Goal: Information Seeking & Learning: Learn about a topic

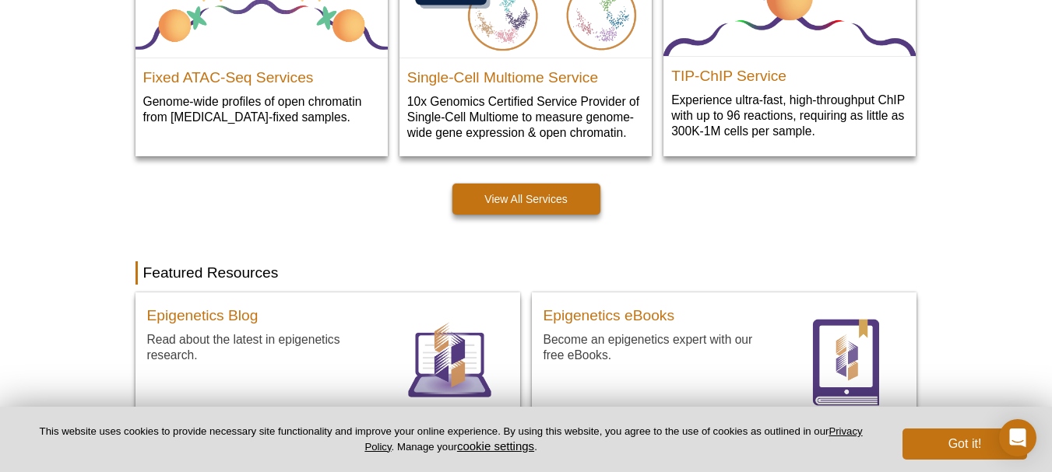
scroll to position [963, 0]
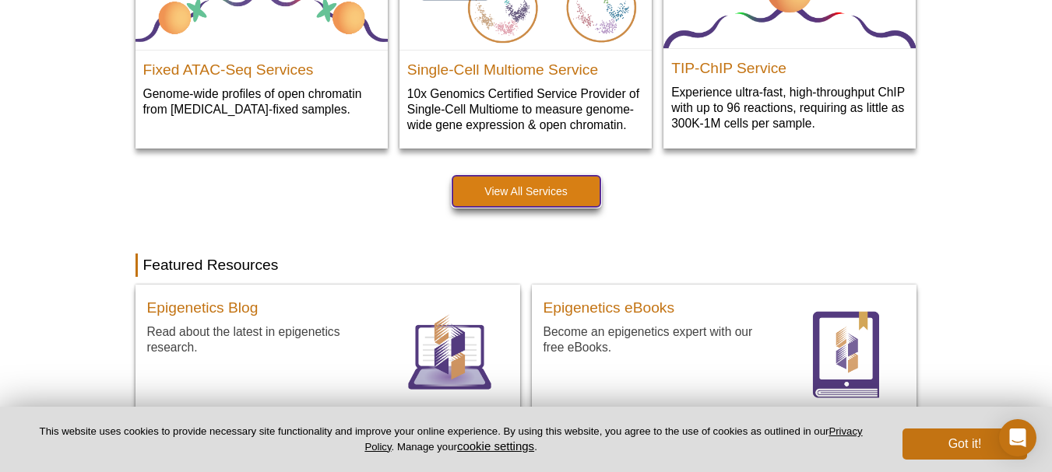
click at [517, 190] on link "View All Services" at bounding box center [526, 191] width 148 height 31
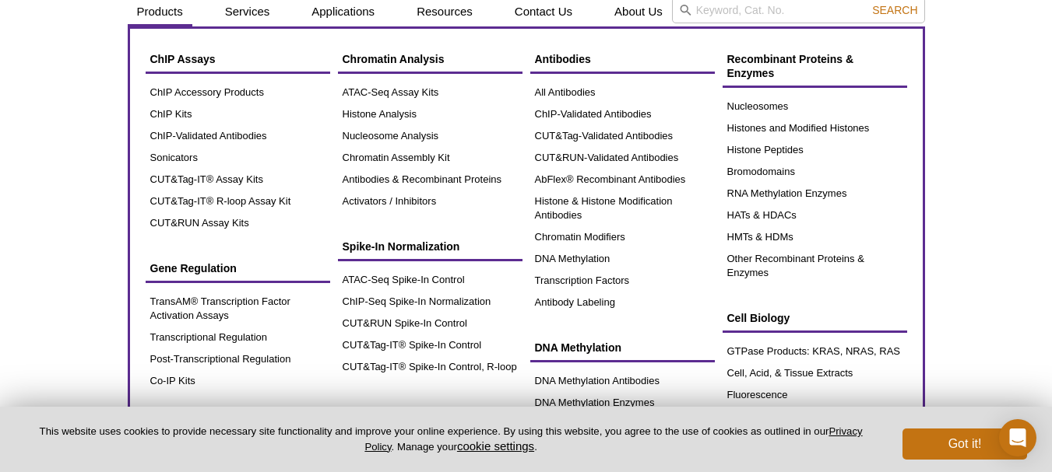
scroll to position [78, 0]
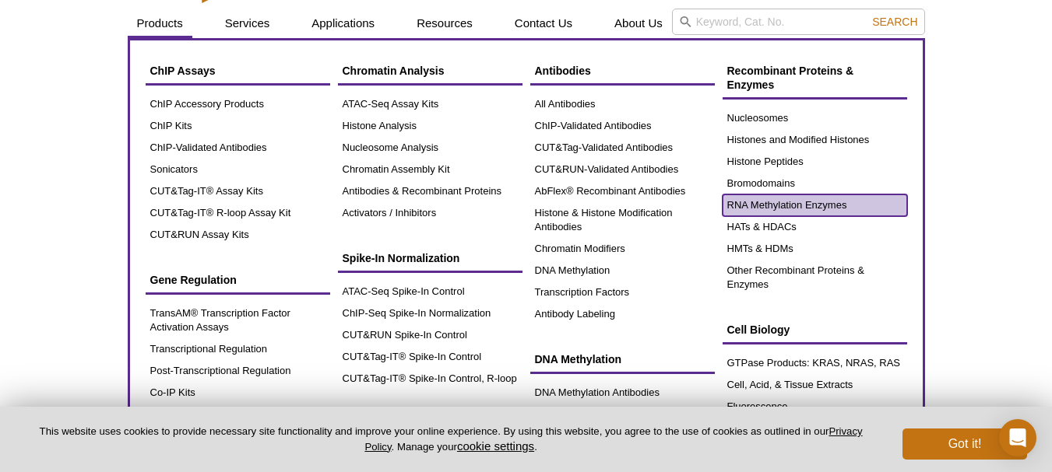
click at [762, 203] on link "RNA Methylation Enzymes" at bounding box center [814, 206] width 184 height 22
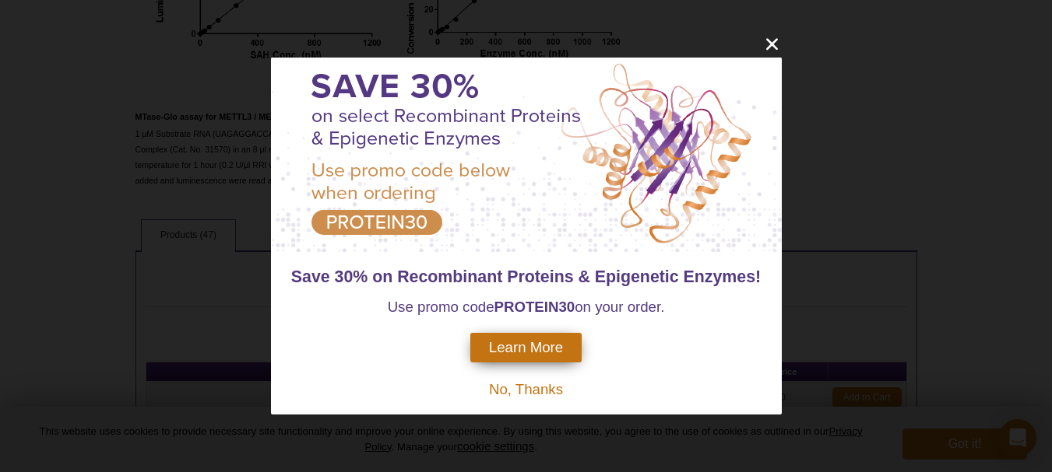
scroll to position [441, 0]
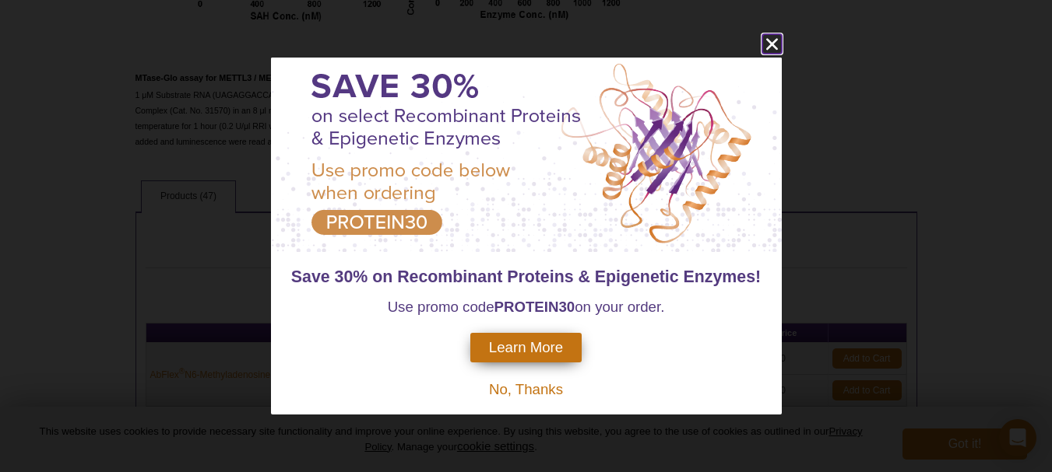
click at [767, 44] on icon "close" at bounding box center [771, 43] width 19 height 19
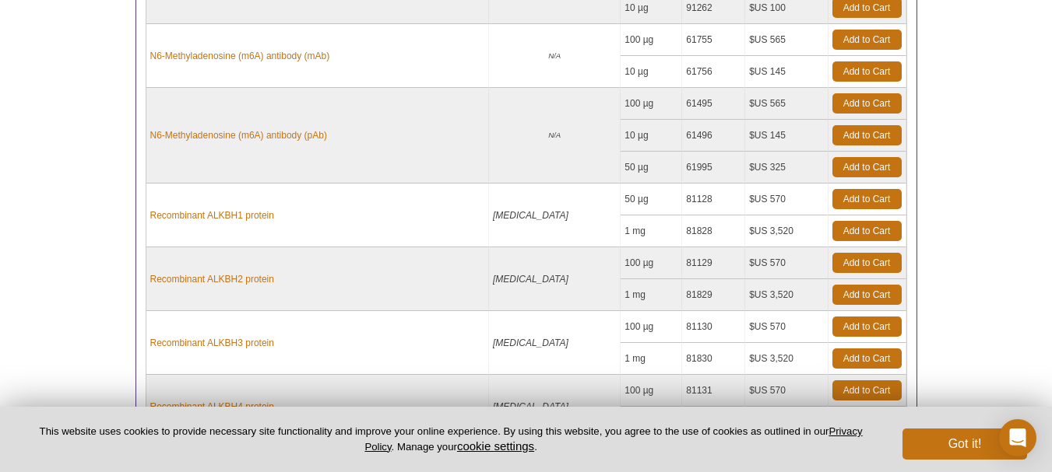
scroll to position [882, 0]
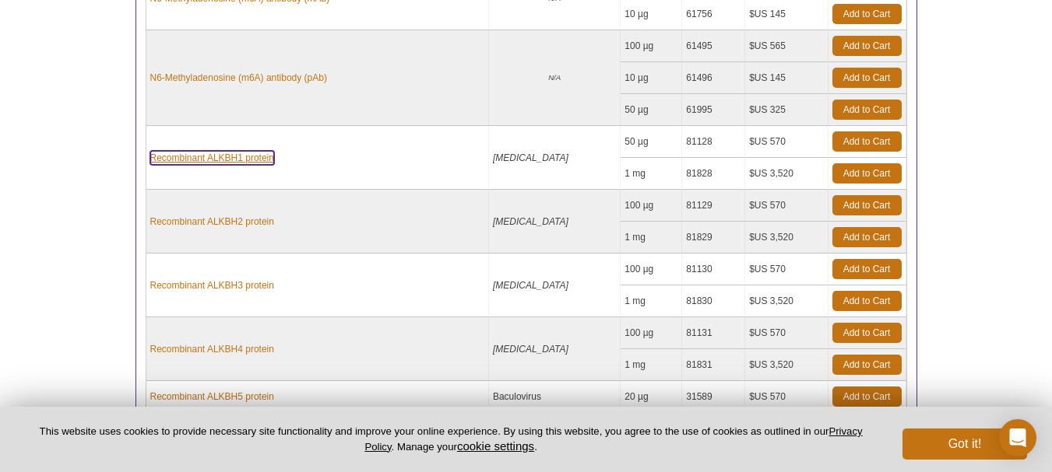
click at [240, 155] on link "Recombinant ALKBH1 protein" at bounding box center [212, 158] width 124 height 14
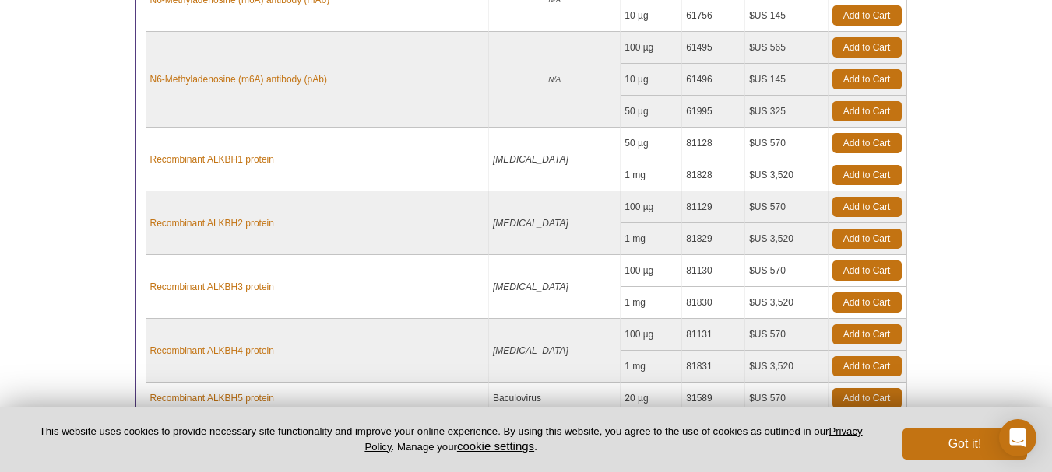
click at [1018, 293] on div "Active Motif Logo Enabling Epigenetics Research 0 Search Skip to content Active…" at bounding box center [526, 70] width 1052 height 1477
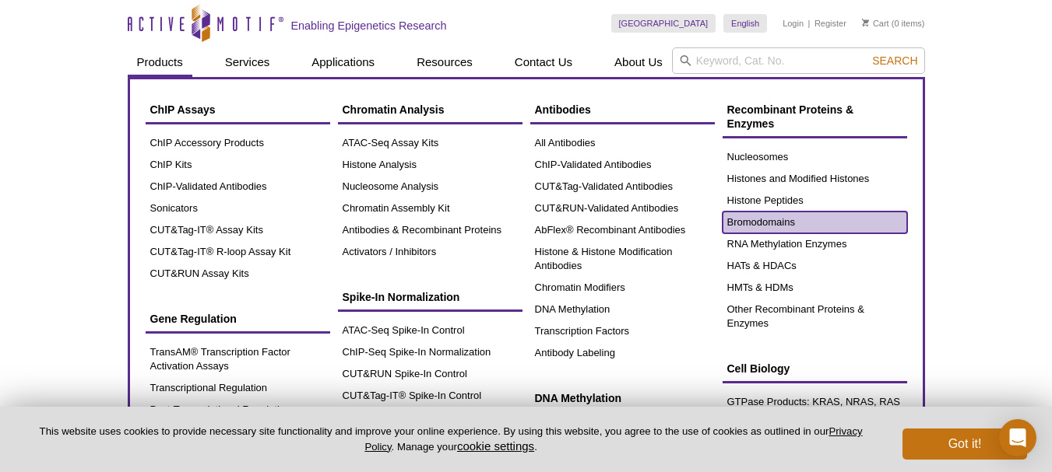
click at [781, 221] on link "Bromodomains" at bounding box center [814, 223] width 184 height 22
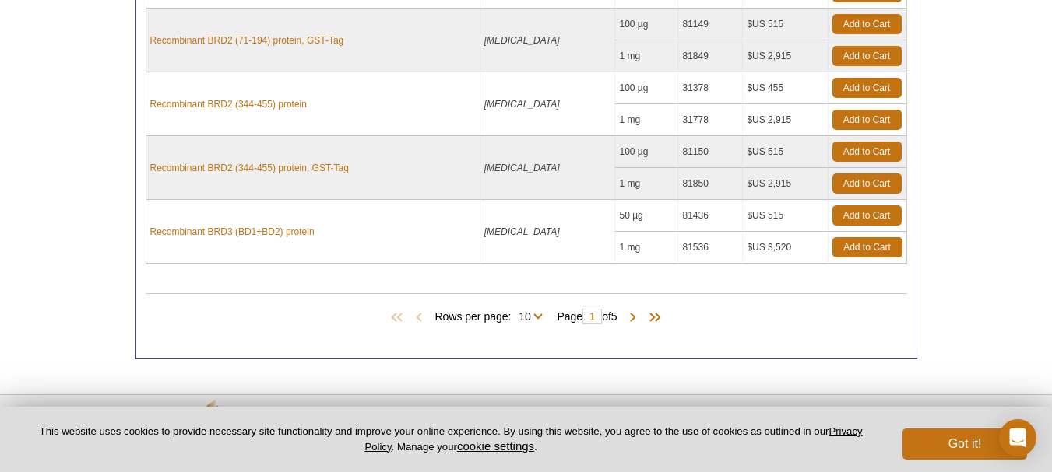
scroll to position [960, 0]
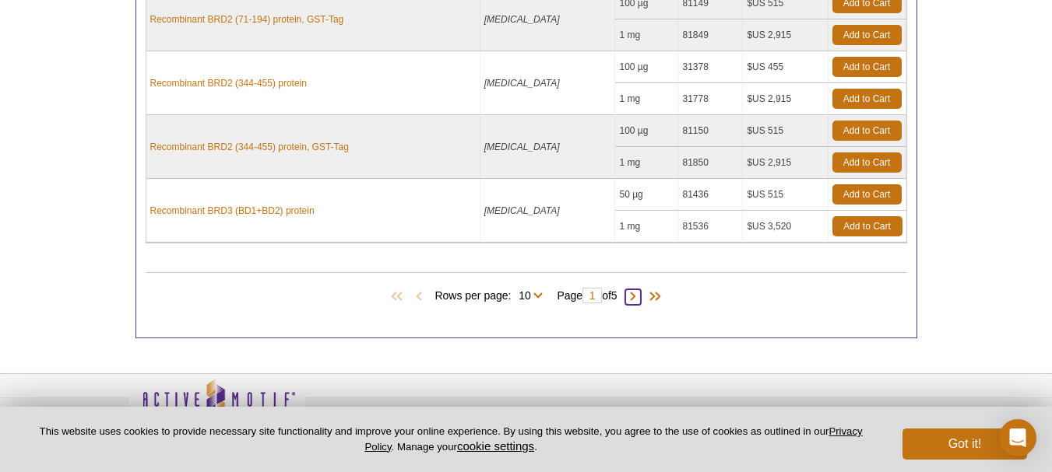
click at [641, 290] on span at bounding box center [633, 298] width 16 height 16
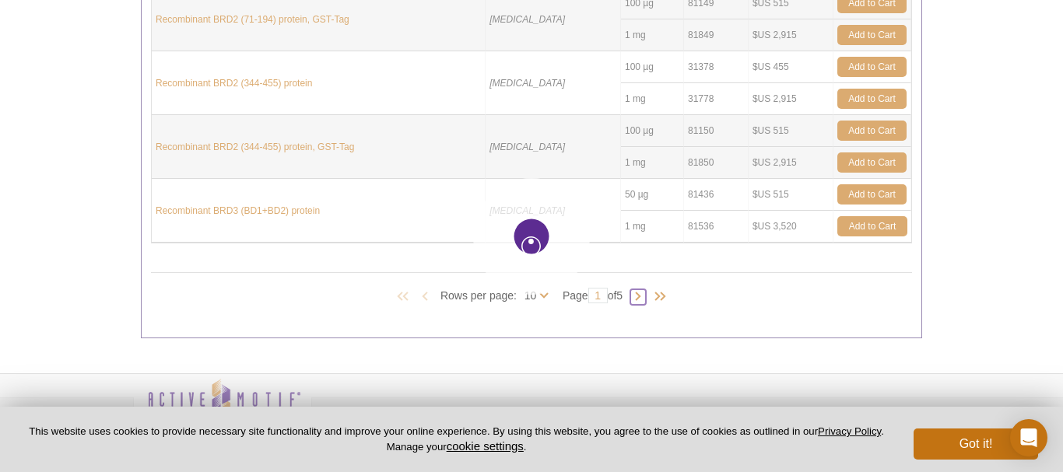
type input "2"
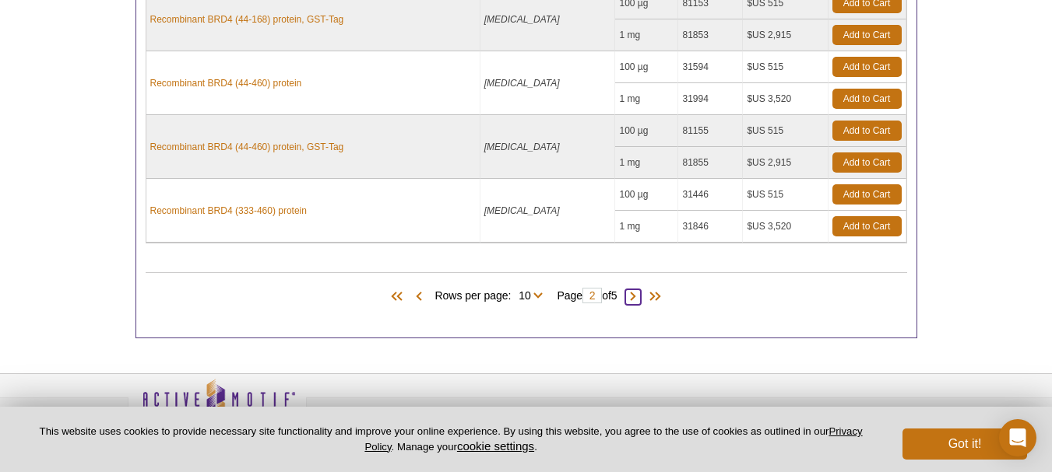
click at [636, 290] on span at bounding box center [633, 298] width 16 height 16
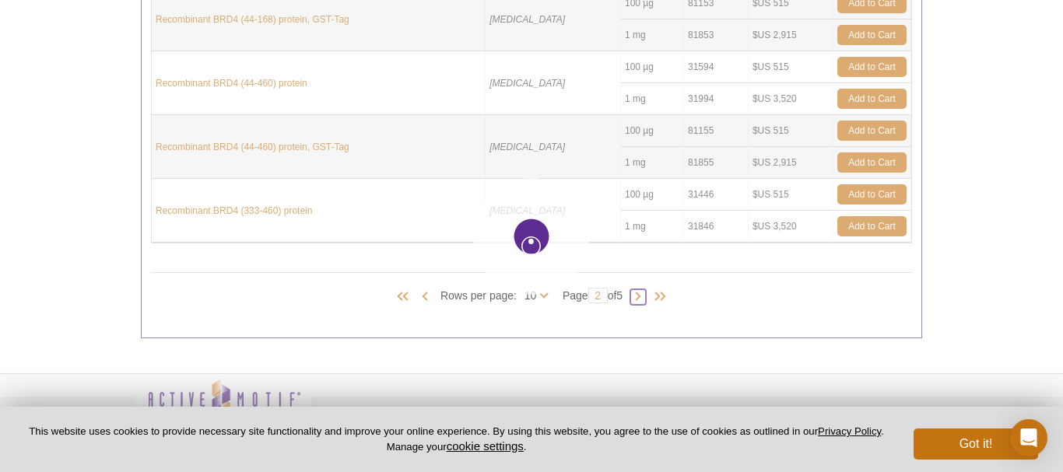
type input "3"
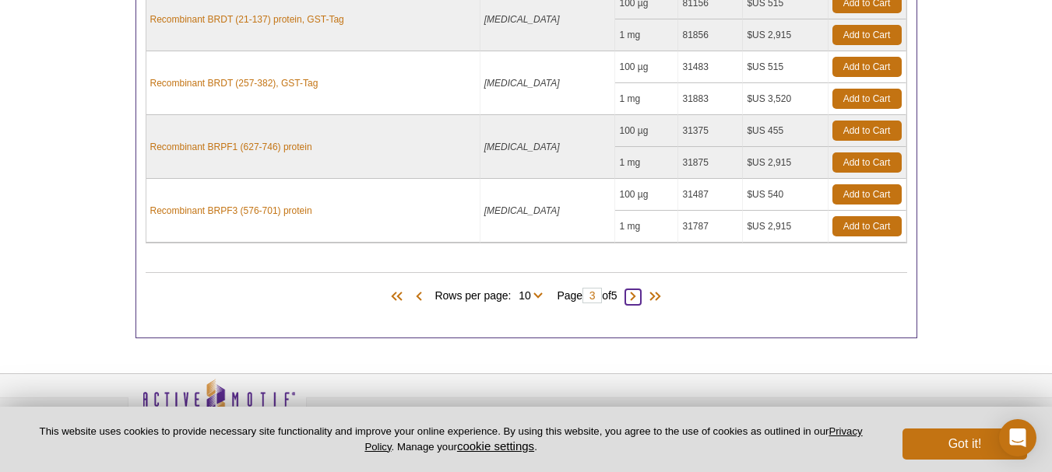
click at [641, 290] on span at bounding box center [633, 298] width 16 height 16
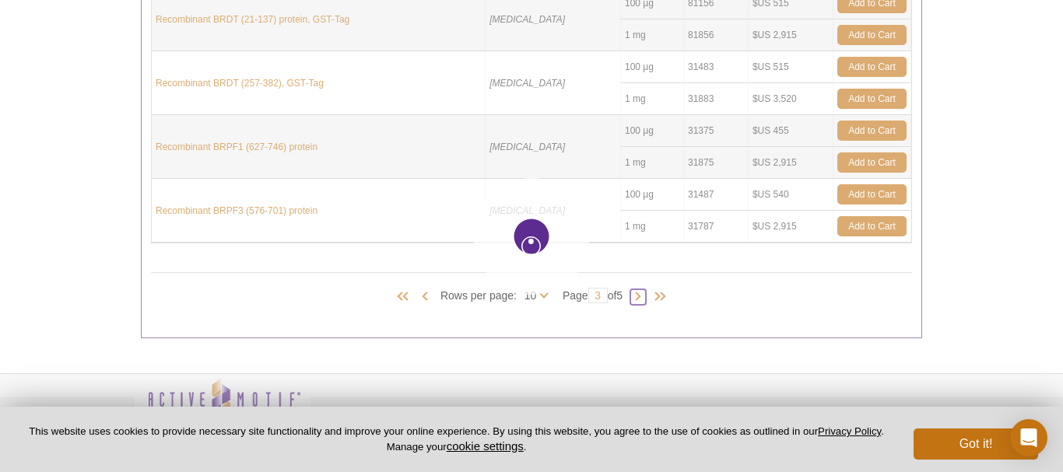
type input "4"
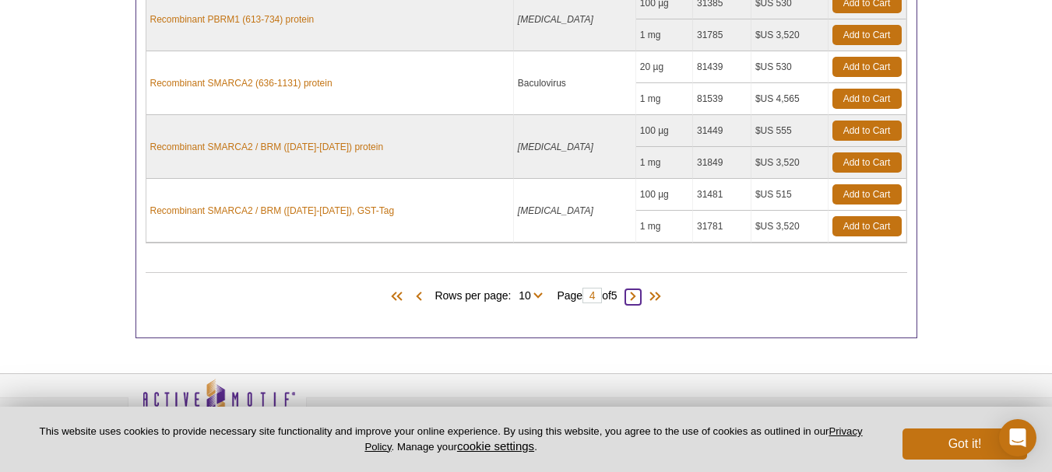
click at [634, 290] on span at bounding box center [633, 298] width 16 height 16
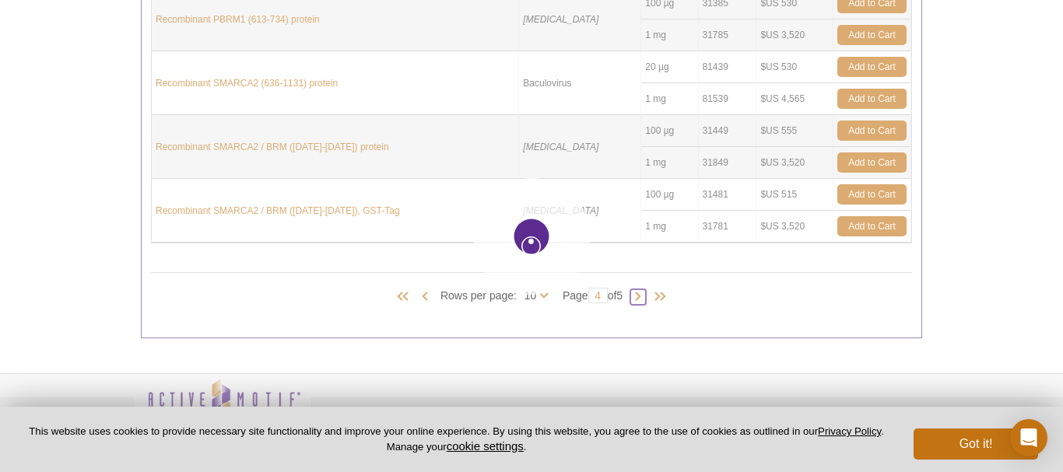
type input "5"
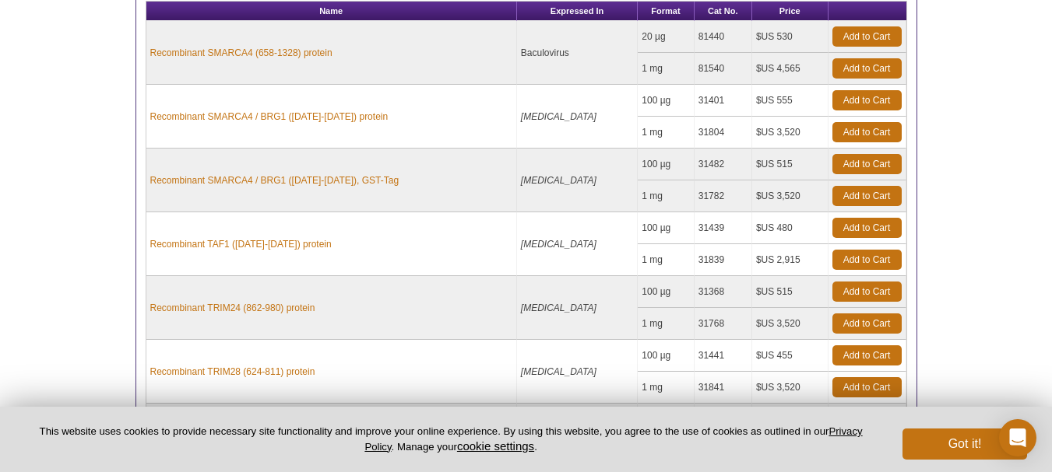
scroll to position [531, 0]
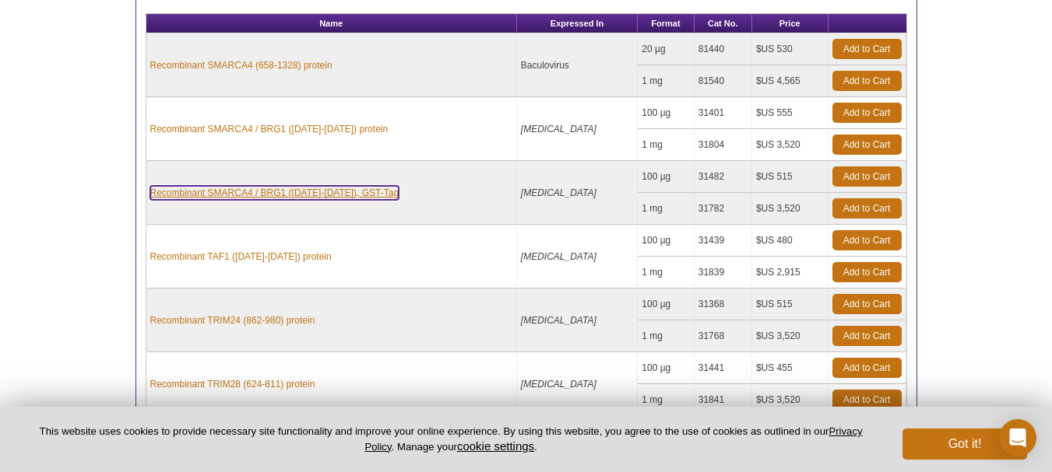
click at [328, 186] on link "Recombinant SMARCA4 / BRG1 (1448-1569), GST-Tag" at bounding box center [274, 193] width 249 height 14
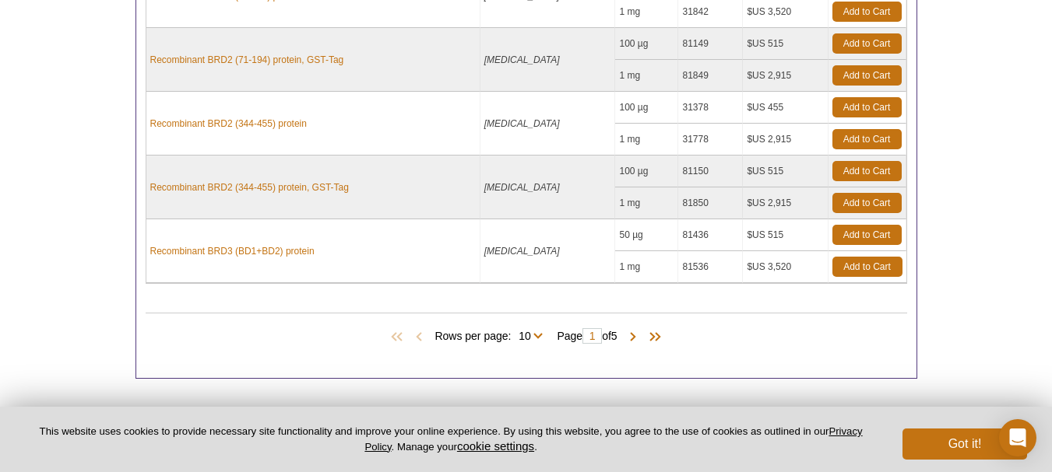
scroll to position [920, 0]
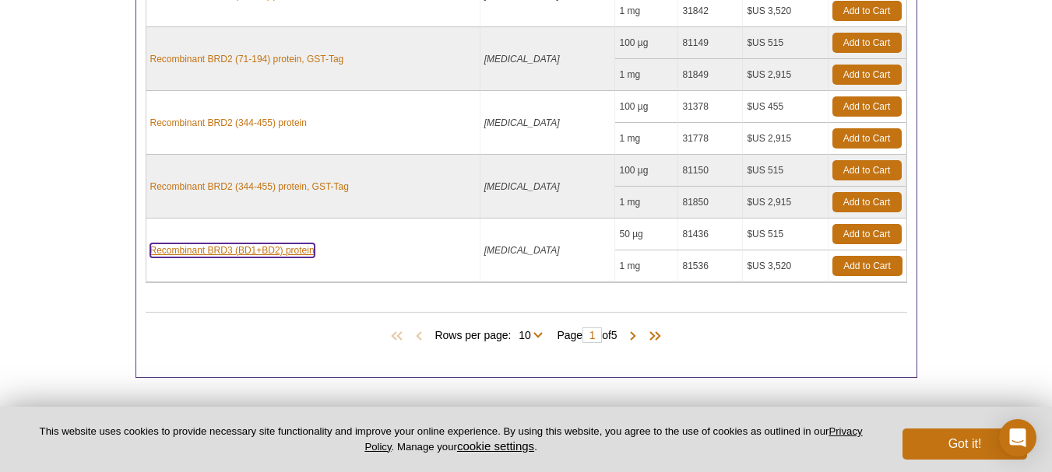
click at [272, 244] on link "Recombinant BRD3 (BD1+BD2) protein" at bounding box center [232, 251] width 164 height 14
